Goal: Task Accomplishment & Management: Complete application form

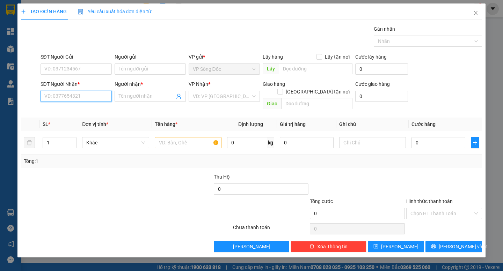
click at [84, 97] on input "SĐT Người Nhận *" at bounding box center [75, 96] width 71 height 11
type input "6"
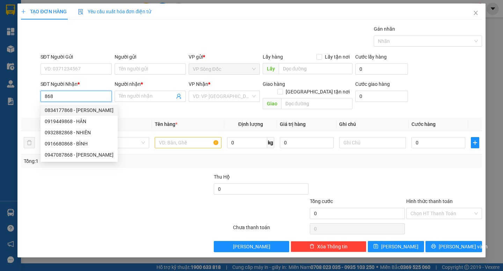
click at [81, 106] on div "0834177868 - [PERSON_NAME]" at bounding box center [78, 110] width 77 height 11
type input "0834177868"
type input "THANH"
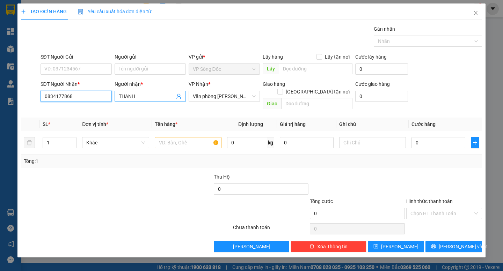
type input "0834177868"
drag, startPoint x: 140, startPoint y: 95, endPoint x: 88, endPoint y: 103, distance: 52.7
click at [89, 103] on div "SĐT Người Nhận * 0834177868 Người nhận * THANH VP Nhận * Văn phòng [PERSON_NAME…" at bounding box center [261, 96] width 444 height 32
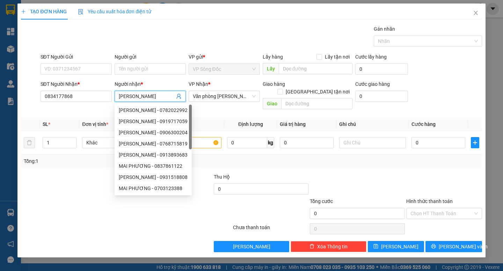
type input "[PERSON_NAME]"
click at [74, 61] on div "SĐT Người Gửi" at bounding box center [75, 58] width 71 height 10
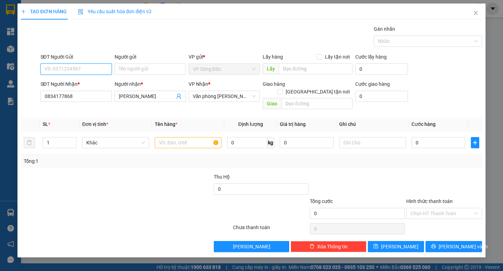
click at [82, 66] on input "SĐT Người Gửi" at bounding box center [75, 69] width 71 height 11
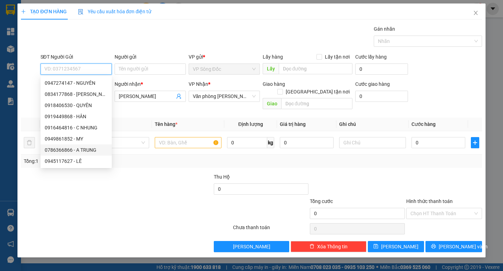
click at [87, 149] on div "0786366866 - A TRUNG" at bounding box center [76, 150] width 63 height 8
type input "0786366866"
type input "A TRUNG"
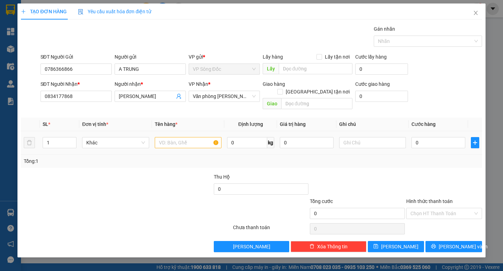
click at [173, 136] on div at bounding box center [188, 143] width 67 height 14
click at [175, 137] on input "text" at bounding box center [188, 142] width 67 height 11
type input "BAO"
click at [426, 137] on input "0" at bounding box center [438, 142] width 54 height 11
type input "4"
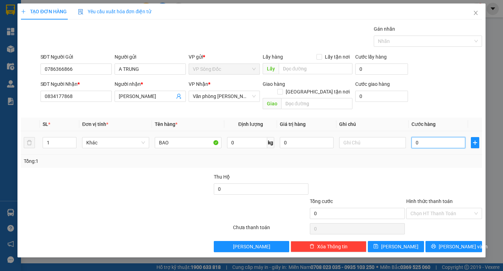
type input "4"
type input "40"
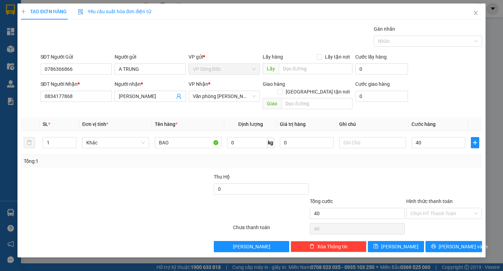
type input "40.000"
click at [417, 173] on div at bounding box center [443, 185] width 77 height 24
click at [445, 137] on input "40.000" at bounding box center [438, 142] width 54 height 11
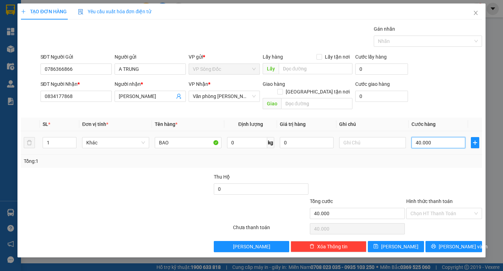
type input "5"
type input "50"
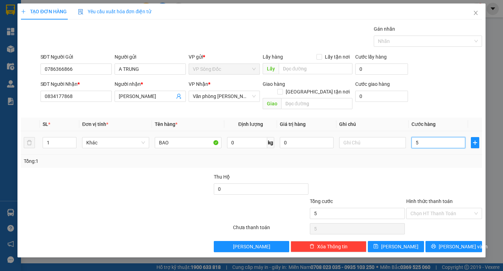
type input "50"
type input "50.000"
drag, startPoint x: 453, startPoint y: 161, endPoint x: 466, endPoint y: 168, distance: 14.2
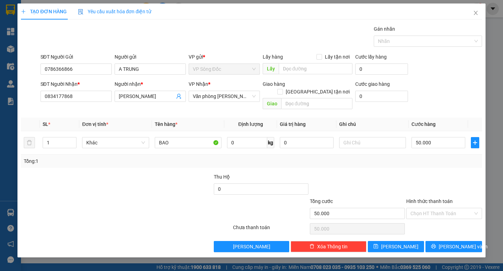
click at [454, 161] on div "Transit Pickup Surcharge Ids Transit Deliver Surcharge Ids Transit Deliver Surc…" at bounding box center [251, 138] width 460 height 227
click at [454, 243] on span "[PERSON_NAME] và In" at bounding box center [462, 247] width 49 height 8
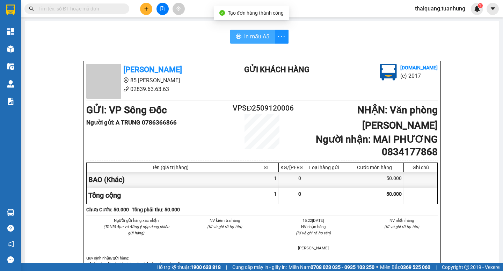
click at [247, 35] on span "In mẫu A5" at bounding box center [256, 36] width 25 height 9
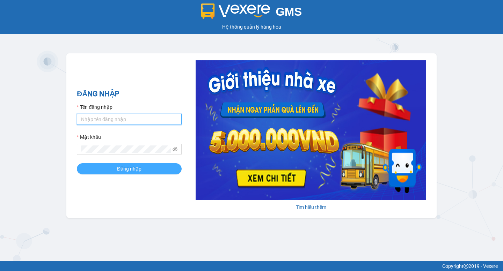
type input "thaiquang.tuanhung"
click at [139, 168] on span "Đăng nhập" at bounding box center [129, 169] width 24 height 8
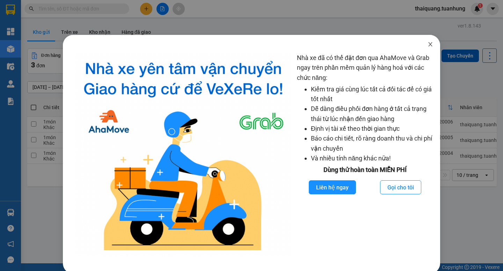
click at [428, 45] on icon "close" at bounding box center [430, 44] width 4 height 4
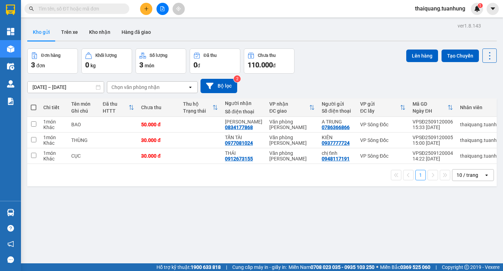
click at [147, 10] on icon "plus" at bounding box center [146, 8] width 5 height 5
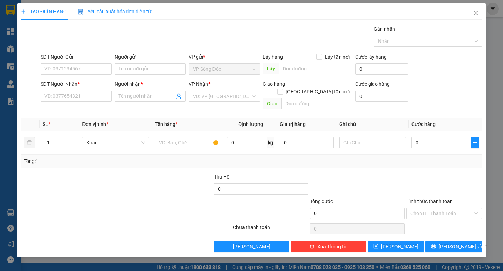
click at [229, 88] on div "VP Nhận *" at bounding box center [223, 84] width 71 height 8
click at [228, 95] on input "search" at bounding box center [222, 96] width 58 height 10
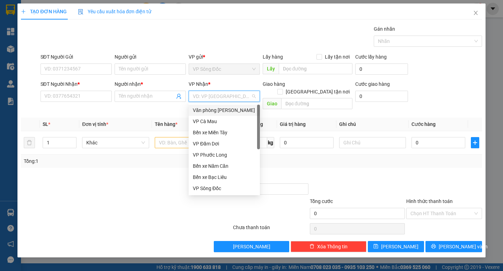
click at [237, 109] on div "Văn phòng [PERSON_NAME]" at bounding box center [224, 110] width 63 height 8
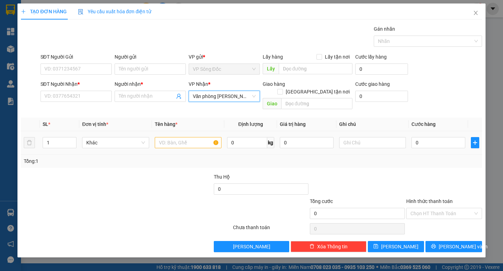
click at [192, 136] on div at bounding box center [188, 143] width 67 height 14
click at [192, 137] on input "text" at bounding box center [188, 142] width 67 height 11
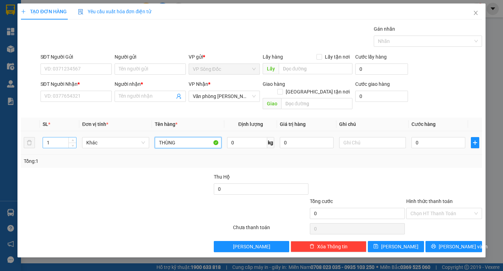
type input "THÙNG"
drag, startPoint x: 55, startPoint y: 138, endPoint x: 0, endPoint y: 148, distance: 55.7
click at [0, 148] on div "TẠO ĐƠN HÀNG Yêu cầu xuất hóa đơn điện tử Transit Pickup Surcharge Ids Transit …" at bounding box center [251, 135] width 503 height 271
type input "2"
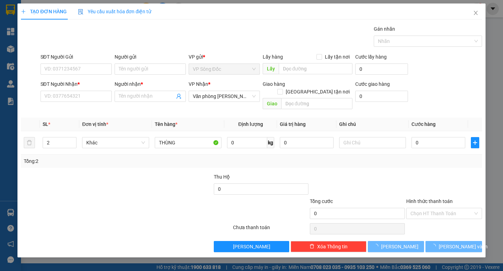
drag, startPoint x: 126, startPoint y: 176, endPoint x: 487, endPoint y: 119, distance: 365.4
click at [127, 176] on div at bounding box center [165, 185] width 96 height 24
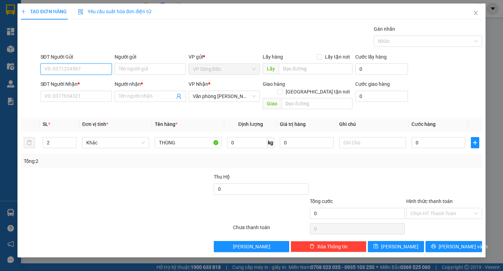
click at [77, 71] on input "SĐT Người Gửi" at bounding box center [75, 69] width 71 height 11
type input "7"
type input "70"
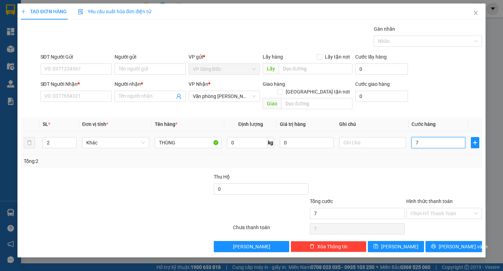
type input "70"
type input "70.000"
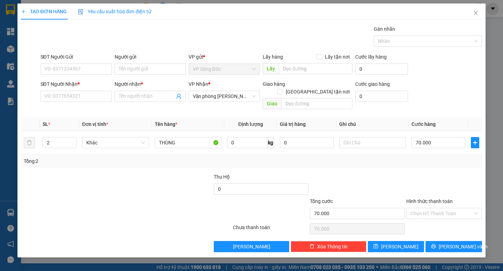
click at [455, 173] on div at bounding box center [443, 185] width 77 height 24
click at [76, 66] on input "SĐT Người Gửi" at bounding box center [75, 69] width 71 height 11
click at [92, 97] on input "SĐT Người Nhận *" at bounding box center [75, 96] width 71 height 11
click at [137, 198] on div at bounding box center [87, 210] width 135 height 24
click at [80, 96] on input "SĐT Người Nhận *" at bounding box center [75, 96] width 71 height 11
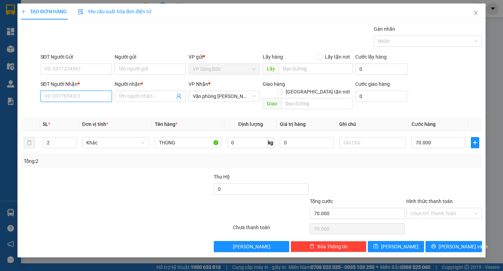
click at [72, 97] on input "SĐT Người Nhận *" at bounding box center [75, 96] width 71 height 11
click at [66, 96] on input "SĐT Người Nhận *" at bounding box center [75, 96] width 71 height 11
click at [77, 68] on input "SĐT Người Gửi" at bounding box center [75, 69] width 71 height 11
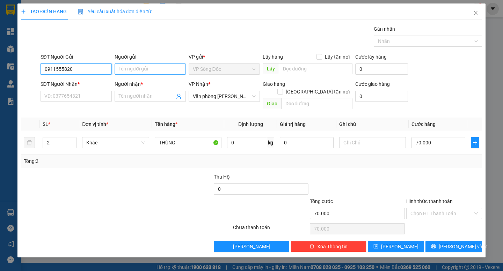
type input "0911555820"
click at [152, 68] on input "Người gửi" at bounding box center [149, 69] width 71 height 11
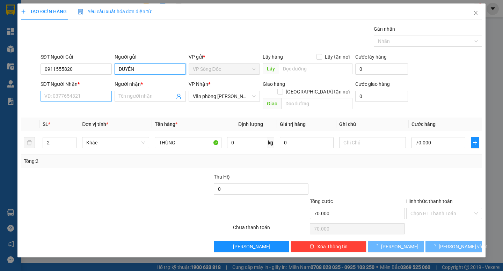
type input "DUYÊN"
click at [55, 95] on input "SĐT Người Nhận *" at bounding box center [75, 96] width 71 height 11
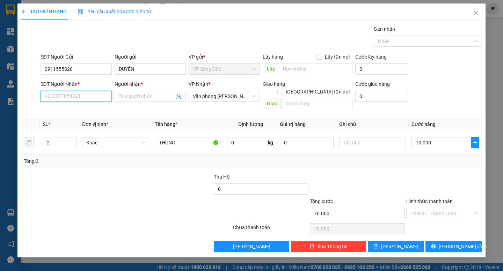
click at [64, 96] on input "SĐT Người Nhận *" at bounding box center [75, 96] width 71 height 11
type input "0904524144"
click at [140, 97] on input "Người nhận *" at bounding box center [147, 96] width 56 height 8
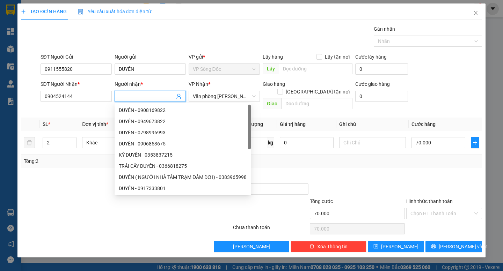
type input "J"
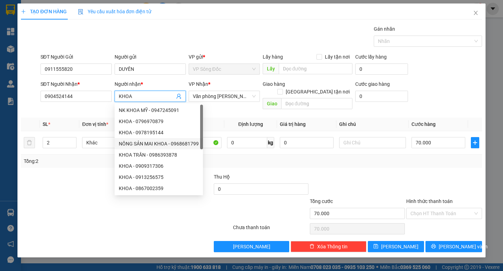
type input "KHOA"
click at [414, 157] on div "Tổng: 2" at bounding box center [251, 161] width 455 height 8
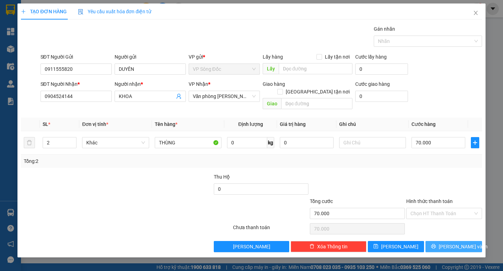
drag, startPoint x: 453, startPoint y: 240, endPoint x: 444, endPoint y: 228, distance: 16.2
click at [454, 243] on span "[PERSON_NAME] và In" at bounding box center [462, 247] width 49 height 8
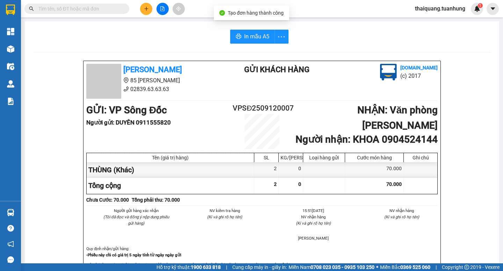
click at [253, 32] on span "In mẫu A5" at bounding box center [256, 36] width 25 height 9
click at [146, 6] on button at bounding box center [146, 9] width 12 height 12
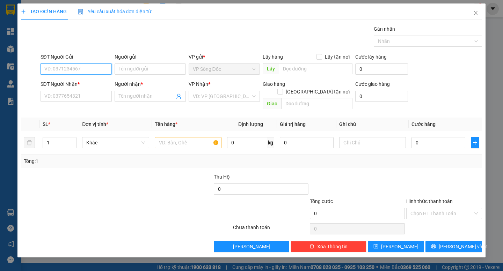
click at [95, 67] on input "SĐT Người Gửi" at bounding box center [75, 69] width 71 height 11
click at [68, 75] on div "SĐT Người Gửi 0 0" at bounding box center [75, 65] width 71 height 24
click at [68, 72] on input "0" at bounding box center [75, 69] width 71 height 11
click at [83, 80] on div "0842990769 - THÊ" at bounding box center [76, 83] width 63 height 8
type input "0842990769"
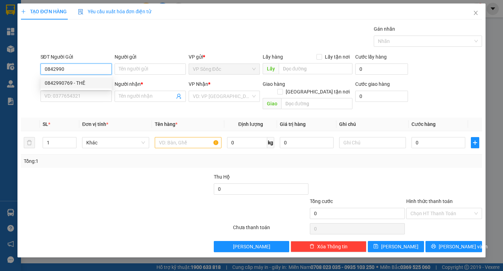
type input "THÊ"
type input "0842990769"
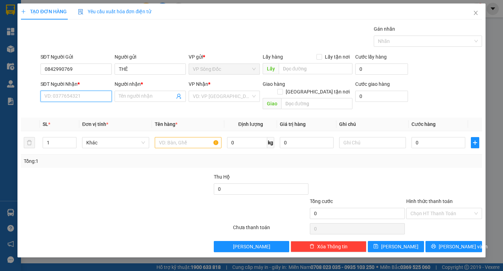
click at [78, 97] on input "SĐT Người Nhận *" at bounding box center [75, 96] width 71 height 11
click at [86, 118] on div "0934624836 - ANH VŨ" at bounding box center [79, 122] width 69 height 8
type input "0934624836"
type input "ANH VŨ"
click at [184, 137] on input "text" at bounding box center [188, 142] width 67 height 11
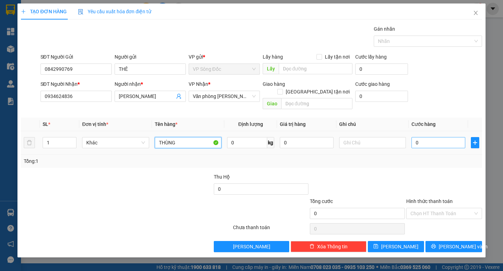
type input "THÙNG"
click at [426, 137] on input "0" at bounding box center [438, 142] width 54 height 11
drag, startPoint x: 436, startPoint y: 134, endPoint x: 392, endPoint y: 165, distance: 53.8
click at [392, 165] on div "Transit Pickup Surcharge Ids Transit Deliver Surcharge Ids Transit Deliver Surc…" at bounding box center [251, 138] width 460 height 227
type input "5"
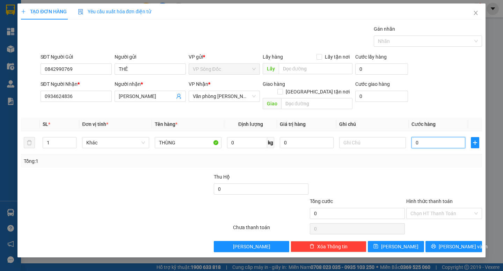
type input "5"
type input "50"
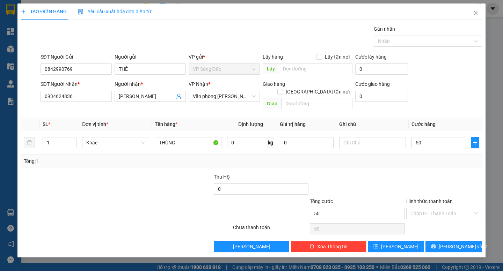
type input "50.000"
drag, startPoint x: 433, startPoint y: 175, endPoint x: 440, endPoint y: 171, distance: 8.0
click at [436, 173] on div at bounding box center [443, 185] width 77 height 24
click at [448, 209] on input "Hình thức thanh toán" at bounding box center [441, 213] width 62 height 10
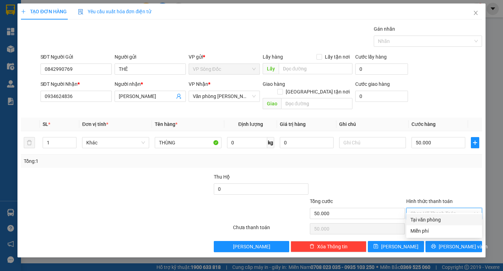
drag, startPoint x: 444, startPoint y: 218, endPoint x: 460, endPoint y: 226, distance: 18.0
click at [444, 218] on div "Tại văn phòng" at bounding box center [443, 220] width 67 height 8
type input "0"
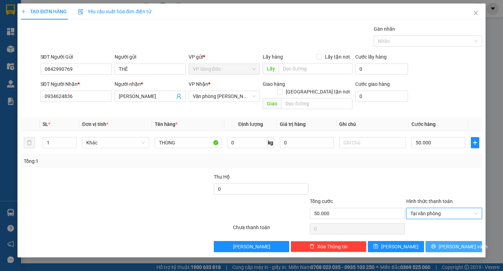
click at [458, 243] on span "[PERSON_NAME] và In" at bounding box center [462, 247] width 49 height 8
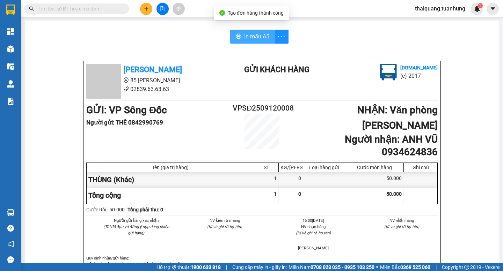
click at [261, 39] on span "In mẫu A5" at bounding box center [256, 36] width 25 height 9
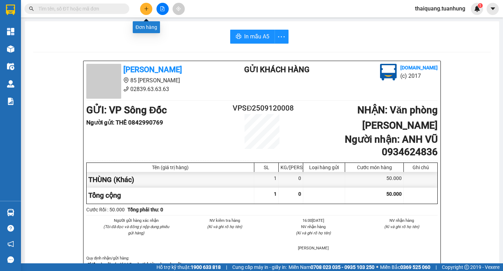
click at [147, 8] on icon "plus" at bounding box center [146, 8] width 5 height 5
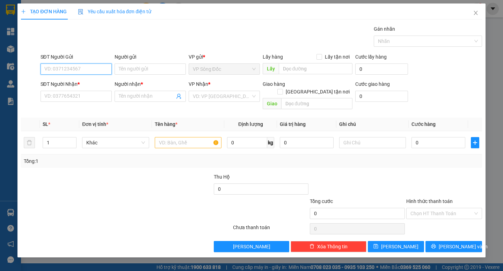
click at [68, 70] on input "SĐT Người Gửi" at bounding box center [75, 69] width 71 height 11
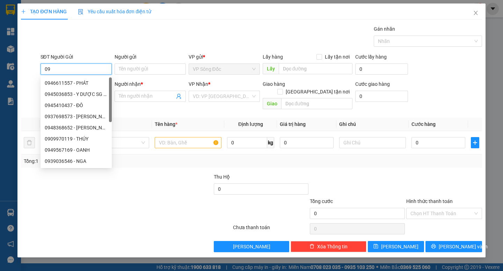
type input "0"
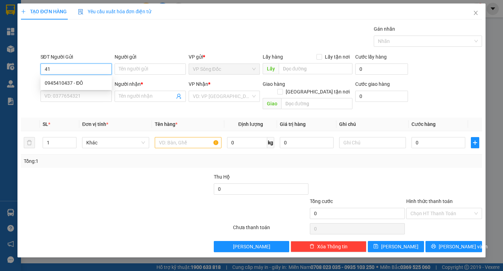
type input "417"
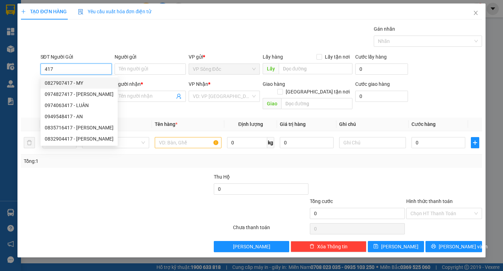
drag, startPoint x: 59, startPoint y: 69, endPoint x: 14, endPoint y: 72, distance: 44.8
click at [14, 75] on div "TẠO ĐƠN HÀNG Yêu cầu xuất hóa đơn điện tử Transit Pickup Surcharge Ids Transit …" at bounding box center [251, 135] width 503 height 271
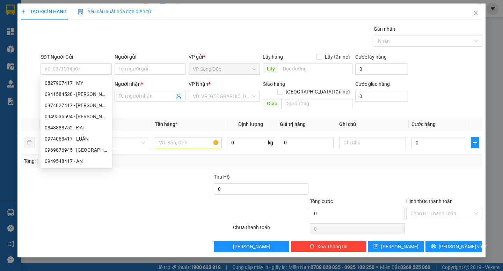
click at [168, 178] on div at bounding box center [165, 185] width 96 height 24
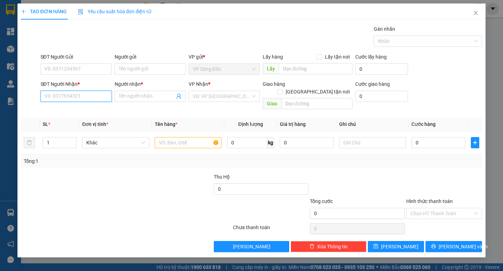
click at [87, 95] on input "SĐT Người Nhận *" at bounding box center [75, 96] width 71 height 11
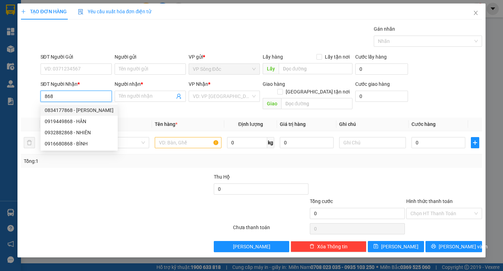
click at [91, 108] on div "0834177868 - MAI PHƯƠNG" at bounding box center [79, 110] width 69 height 8
type input "0834177868"
type input "[PERSON_NAME]"
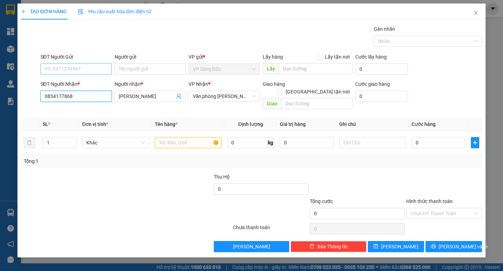
type input "0834177868"
click at [79, 73] on input "SĐT Người Gửi" at bounding box center [75, 69] width 71 height 11
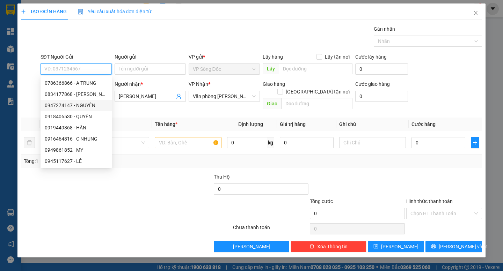
click at [90, 105] on div "0947274147 - NGUYÊN" at bounding box center [76, 106] width 63 height 8
type input "0947274147"
type input "NGUYÊN"
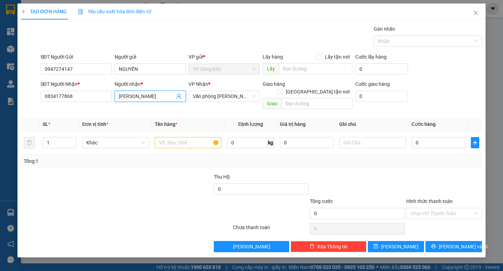
drag, startPoint x: 157, startPoint y: 96, endPoint x: 84, endPoint y: 105, distance: 72.8
click at [90, 104] on div "SĐT Người Nhận * 0834177868 Người nhận * MAI PHƯƠNG MAI PHƯƠNG VP Nhận * Văn ph…" at bounding box center [261, 96] width 444 height 32
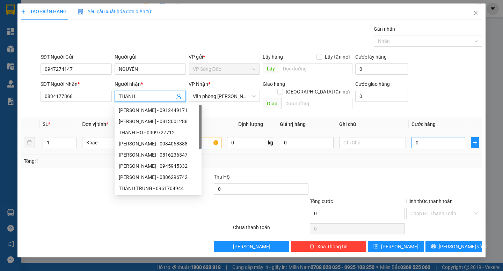
type input "THANH"
click at [439, 137] on input "0" at bounding box center [438, 142] width 54 height 11
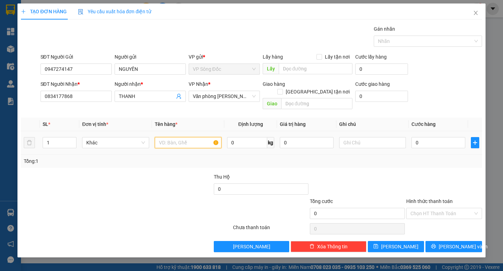
click at [199, 137] on input "text" at bounding box center [188, 142] width 67 height 11
type input "THÙNG"
click at [30, 140] on tr "1 Khác THÙNG 0 kg 0 0" at bounding box center [251, 142] width 460 height 23
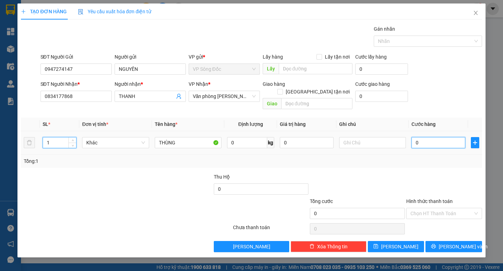
drag, startPoint x: 440, startPoint y: 137, endPoint x: 439, endPoint y: 133, distance: 3.5
click at [439, 137] on input "0" at bounding box center [438, 142] width 54 height 11
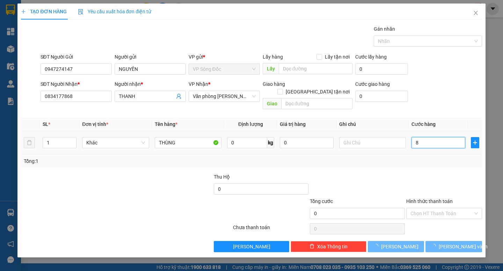
type input "80"
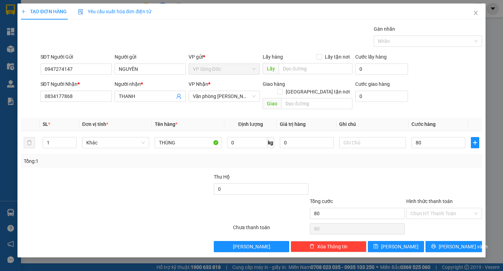
type input "80.000"
click at [130, 155] on div "Tổng: 1" at bounding box center [251, 161] width 460 height 13
click at [25, 136] on tr "1 Khác THÙNG 0 kg 0 80.000" at bounding box center [251, 142] width 460 height 23
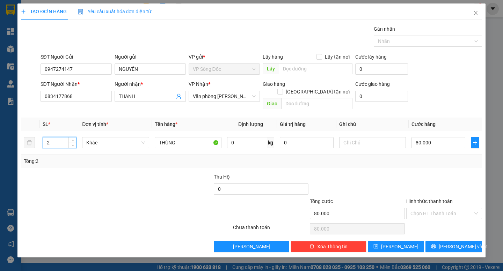
type input "2"
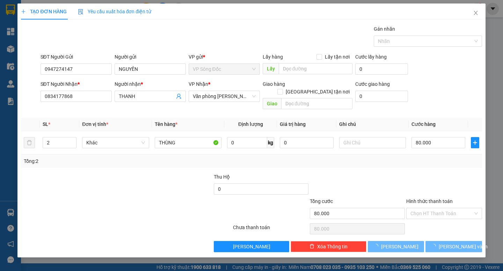
drag, startPoint x: 146, startPoint y: 188, endPoint x: 373, endPoint y: 210, distance: 229.0
click at [146, 188] on div at bounding box center [165, 185] width 96 height 24
type input "0"
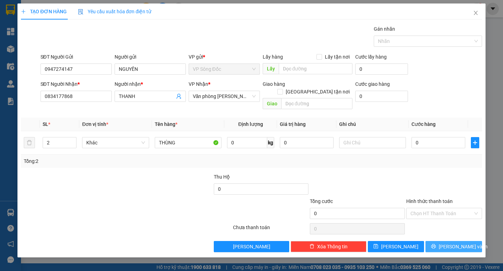
click at [446, 241] on button "[PERSON_NAME] và In" at bounding box center [453, 246] width 56 height 11
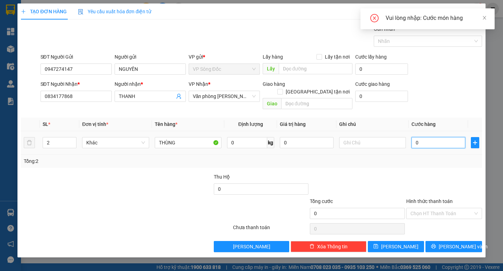
click at [427, 137] on input "0" at bounding box center [438, 142] width 54 height 11
type input "8"
type input "80"
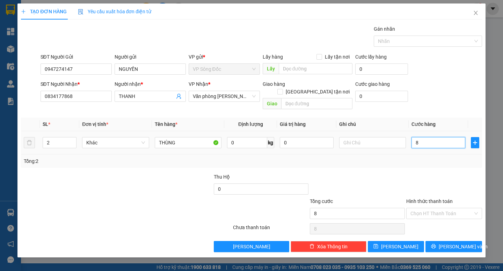
type input "80"
type input "80.000"
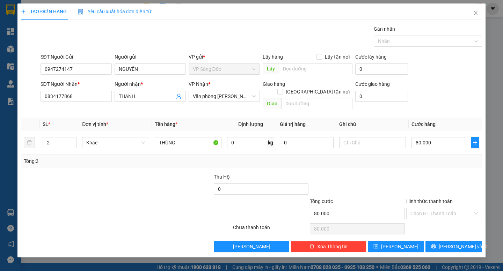
click at [442, 161] on div "Transit Pickup Surcharge Ids Transit Deliver Surcharge Ids Transit Deliver Surc…" at bounding box center [251, 138] width 460 height 227
click at [449, 243] on span "[PERSON_NAME] và In" at bounding box center [462, 247] width 49 height 8
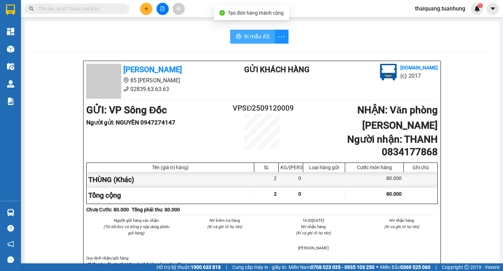
click at [248, 35] on span "In mẫu A5" at bounding box center [256, 36] width 25 height 9
click at [146, 12] on button at bounding box center [146, 9] width 12 height 12
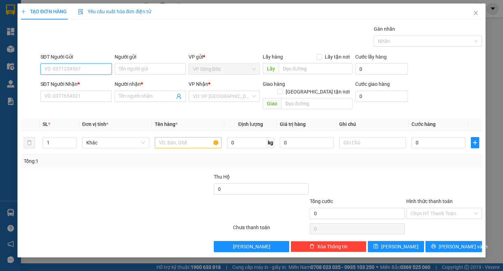
click at [77, 68] on input "SĐT Người Gửi" at bounding box center [75, 69] width 71 height 11
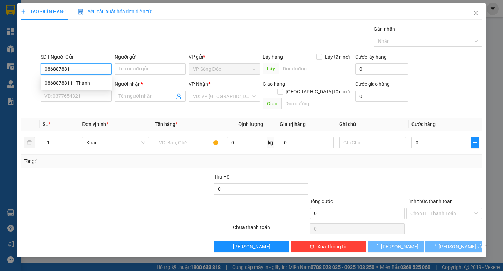
type input "0868878811"
click at [86, 83] on div "0868878811 - Thành" at bounding box center [76, 83] width 63 height 8
type input "Thành"
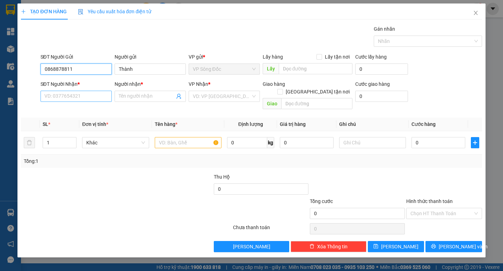
type input "0868878811"
click at [86, 98] on input "SĐT Người Nhận *" at bounding box center [75, 96] width 71 height 11
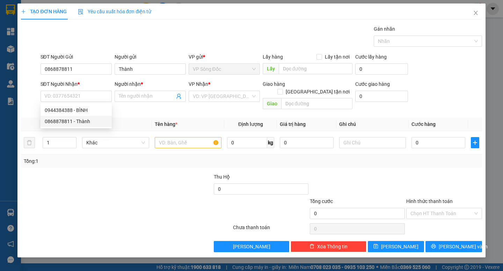
click at [93, 176] on div at bounding box center [68, 185] width 96 height 24
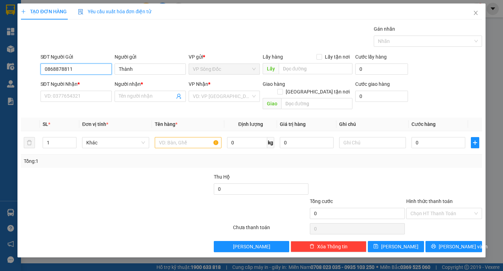
drag, startPoint x: 79, startPoint y: 71, endPoint x: 4, endPoint y: 82, distance: 75.9
click at [4, 82] on div "TẠO ĐƠN HÀNG Yêu cầu xuất hóa đơn điện tử Transit Pickup Surcharge Ids Transit …" at bounding box center [251, 135] width 503 height 271
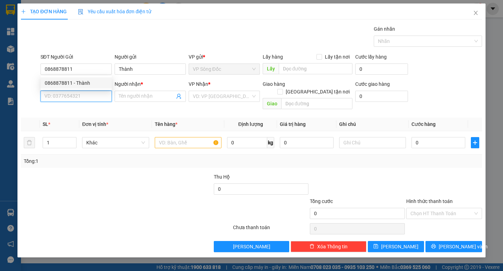
click at [59, 99] on input "SĐT Người Nhận *" at bounding box center [75, 96] width 71 height 11
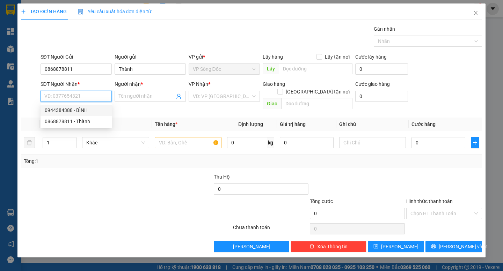
paste input "0868878811"
type input "0868878811"
click at [77, 112] on div "0868878811 - Thành" at bounding box center [76, 110] width 63 height 8
type input "Thành"
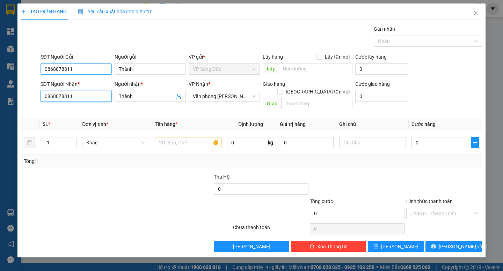
type input "0868878811"
drag, startPoint x: 84, startPoint y: 71, endPoint x: 0, endPoint y: 83, distance: 84.9
click at [0, 83] on div "TẠO ĐƠN HÀNG Yêu cầu xuất hóa đơn điện tử Transit Pickup Surcharge Ids Transit …" at bounding box center [251, 135] width 503 height 271
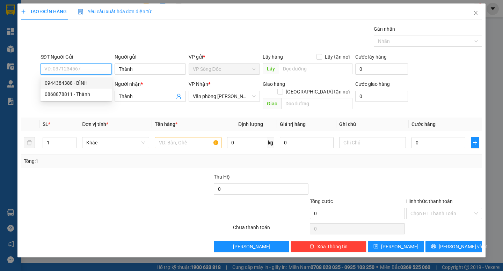
click at [68, 81] on div "0944384388 - BÌNH" at bounding box center [76, 83] width 63 height 8
type input "0944384388"
type input "BÌNH"
type input "0944384388"
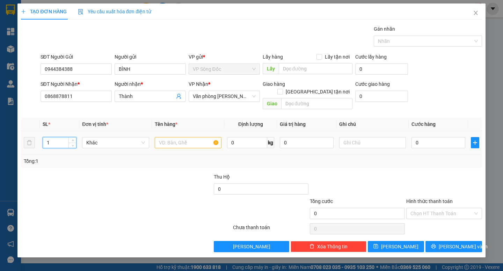
drag, startPoint x: 59, startPoint y: 137, endPoint x: 25, endPoint y: 141, distance: 34.1
click at [25, 141] on tr "1 Khác 0 kg 0 0" at bounding box center [251, 142] width 460 height 23
type input "2"
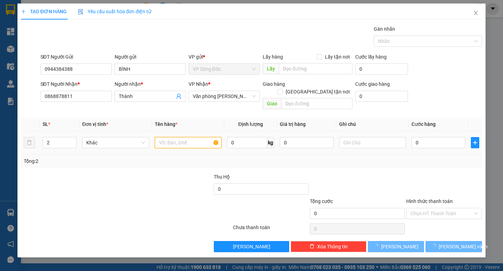
click at [185, 139] on input "text" at bounding box center [188, 142] width 67 height 11
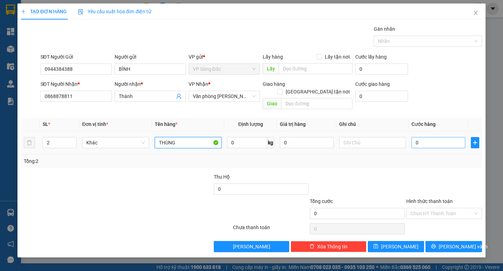
type input "THÙNG"
click at [427, 137] on input "0" at bounding box center [438, 142] width 54 height 11
type input "2"
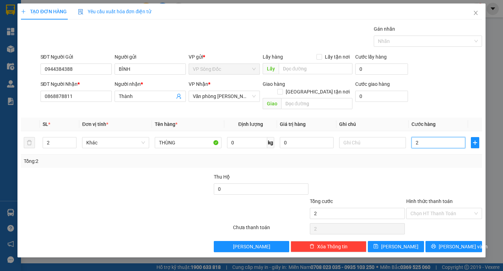
type input "20"
type input "200"
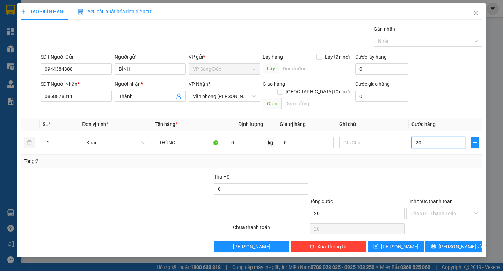
type input "200"
type input "200.000"
click at [412, 157] on div "Tổng: 2" at bounding box center [251, 161] width 455 height 8
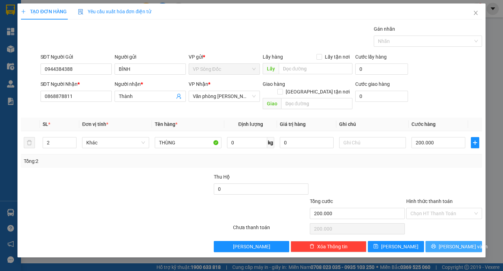
click at [447, 243] on span "[PERSON_NAME] và In" at bounding box center [462, 247] width 49 height 8
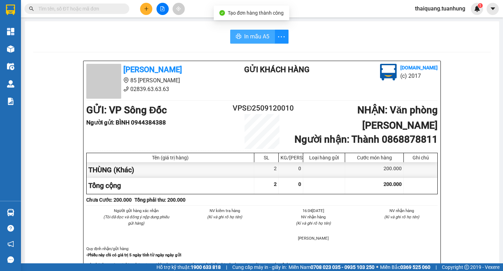
click at [257, 37] on span "In mẫu A5" at bounding box center [256, 36] width 25 height 9
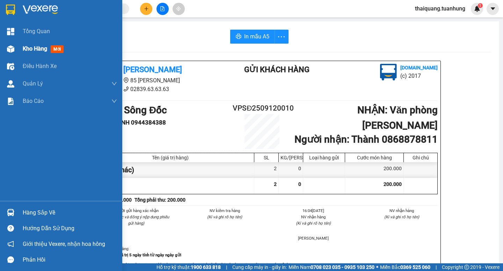
click at [25, 51] on span "Kho hàng" at bounding box center [35, 48] width 24 height 7
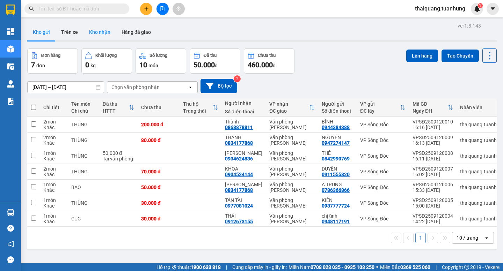
click at [106, 32] on button "Kho nhận" at bounding box center [99, 32] width 32 height 17
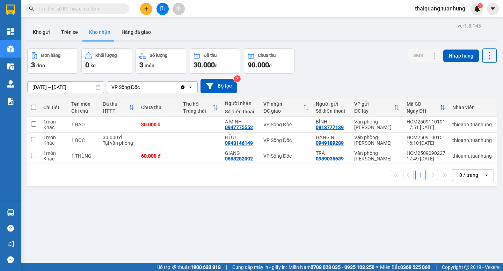
click at [58, 86] on input "10/09/2025 – 12/09/2025" at bounding box center [66, 87] width 76 height 11
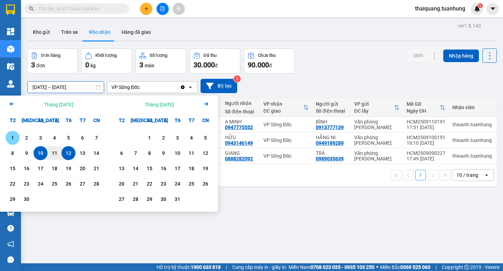
click at [9, 135] on div "1" at bounding box center [13, 138] width 10 height 8
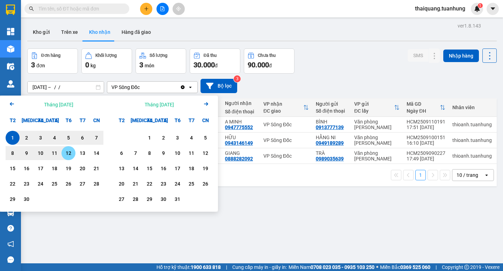
click at [68, 152] on div "12" at bounding box center [69, 153] width 10 height 8
type input "01/09/2025 – 12/09/2025"
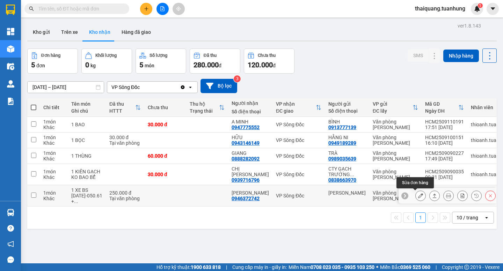
click at [418, 195] on icon at bounding box center [420, 195] width 5 height 5
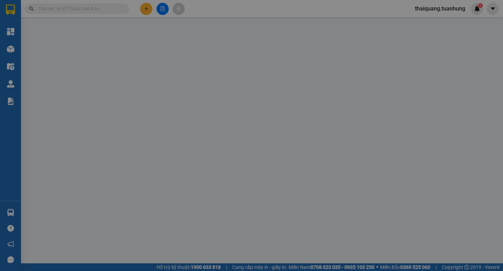
type input "VÕ VĂN VŨ"
type input "0946372742"
type input "VÕ VĂN VŨ"
type input "250.000"
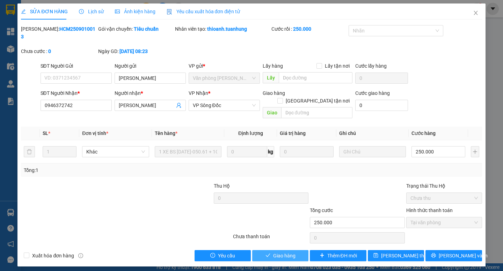
click at [289, 252] on span "Giao hàng" at bounding box center [284, 256] width 22 height 8
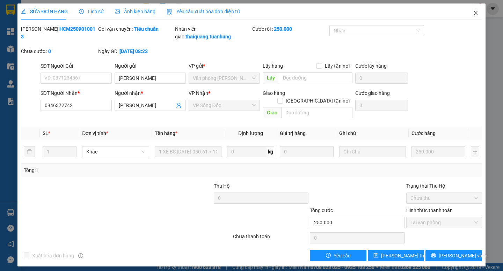
click at [477, 16] on icon "close" at bounding box center [476, 13] width 6 height 6
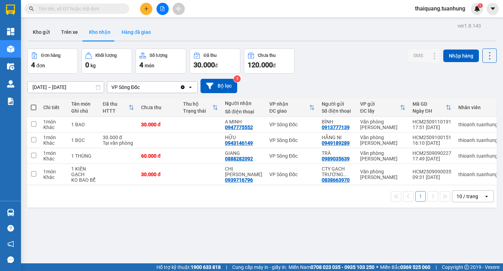
click at [134, 30] on button "Hàng đã giao" at bounding box center [136, 32] width 40 height 17
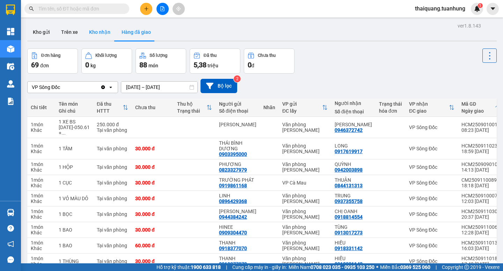
click at [92, 31] on button "Kho nhận" at bounding box center [99, 32] width 32 height 17
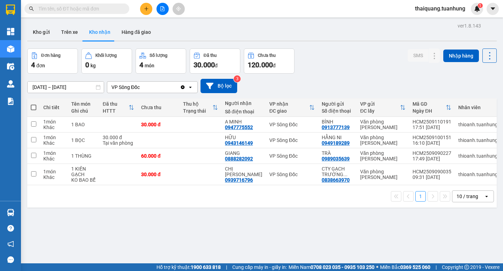
click at [150, 7] on button at bounding box center [146, 9] width 12 height 12
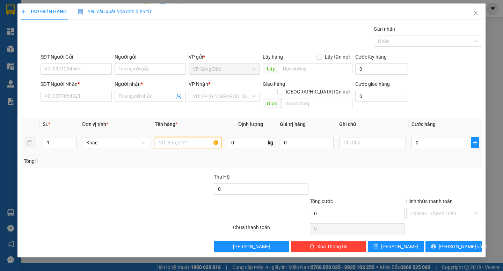
click at [164, 137] on input "text" at bounding box center [188, 142] width 67 height 11
type input "BAO"
click at [232, 95] on input "search" at bounding box center [222, 96] width 58 height 10
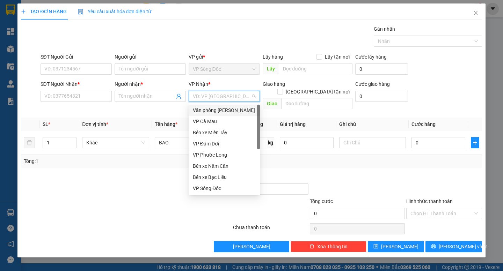
drag, startPoint x: 233, startPoint y: 110, endPoint x: 213, endPoint y: 102, distance: 21.7
click at [233, 110] on div "Văn phòng [PERSON_NAME]" at bounding box center [224, 110] width 63 height 8
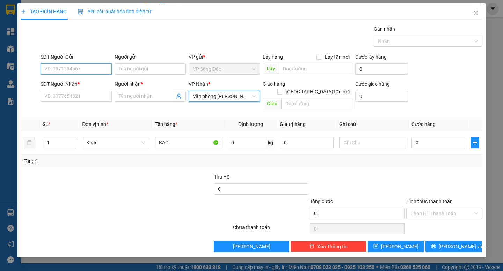
click at [93, 71] on input "SĐT Người Gửi" at bounding box center [75, 69] width 71 height 11
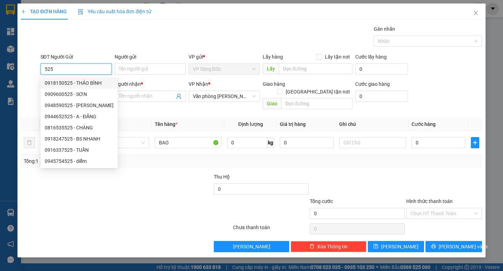
click at [91, 82] on div "0918150525 - THẢO BÌNH" at bounding box center [79, 83] width 69 height 8
type input "0918150525"
type input "THẢO BÌNH"
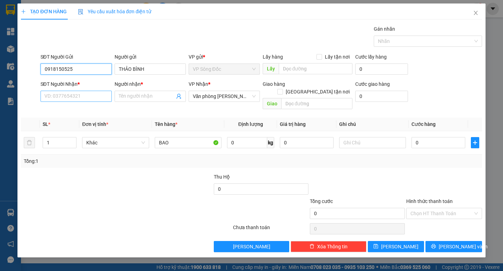
type input "0918150525"
click at [88, 99] on input "SĐT Người Nhận *" at bounding box center [75, 96] width 71 height 11
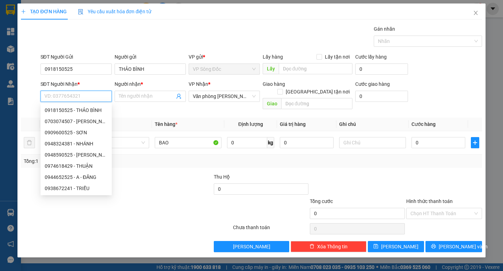
click at [64, 98] on input "SĐT Người Nhận *" at bounding box center [75, 96] width 71 height 11
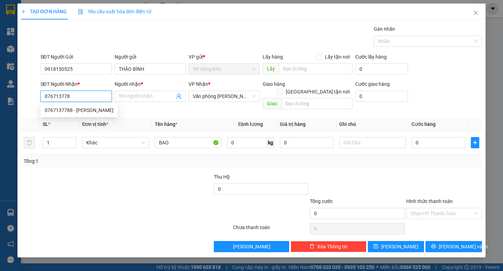
type input "0767137788"
click at [73, 109] on div "0767137788 - LỆ HOA" at bounding box center [79, 110] width 69 height 8
type input "LỆ HOA"
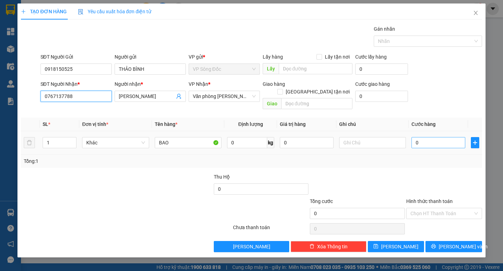
type input "0767137788"
click at [430, 137] on input "0" at bounding box center [438, 142] width 54 height 11
type input "8"
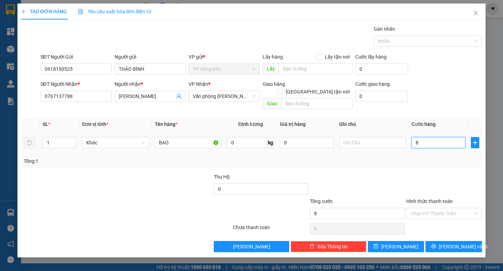
type input "80"
type input "80.000"
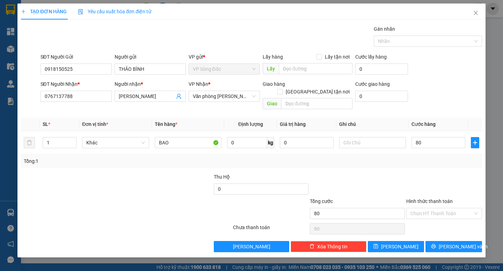
type input "80.000"
click at [417, 175] on div at bounding box center [443, 185] width 77 height 24
click at [461, 243] on span "[PERSON_NAME] và In" at bounding box center [462, 247] width 49 height 8
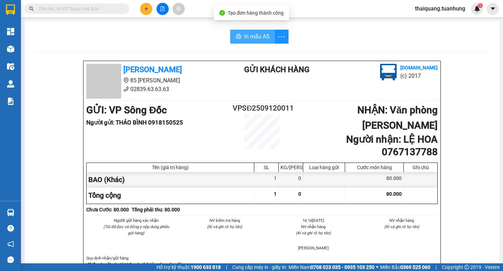
click at [255, 37] on span "In mẫu A5" at bounding box center [256, 36] width 25 height 9
